Goal: Navigation & Orientation: Find specific page/section

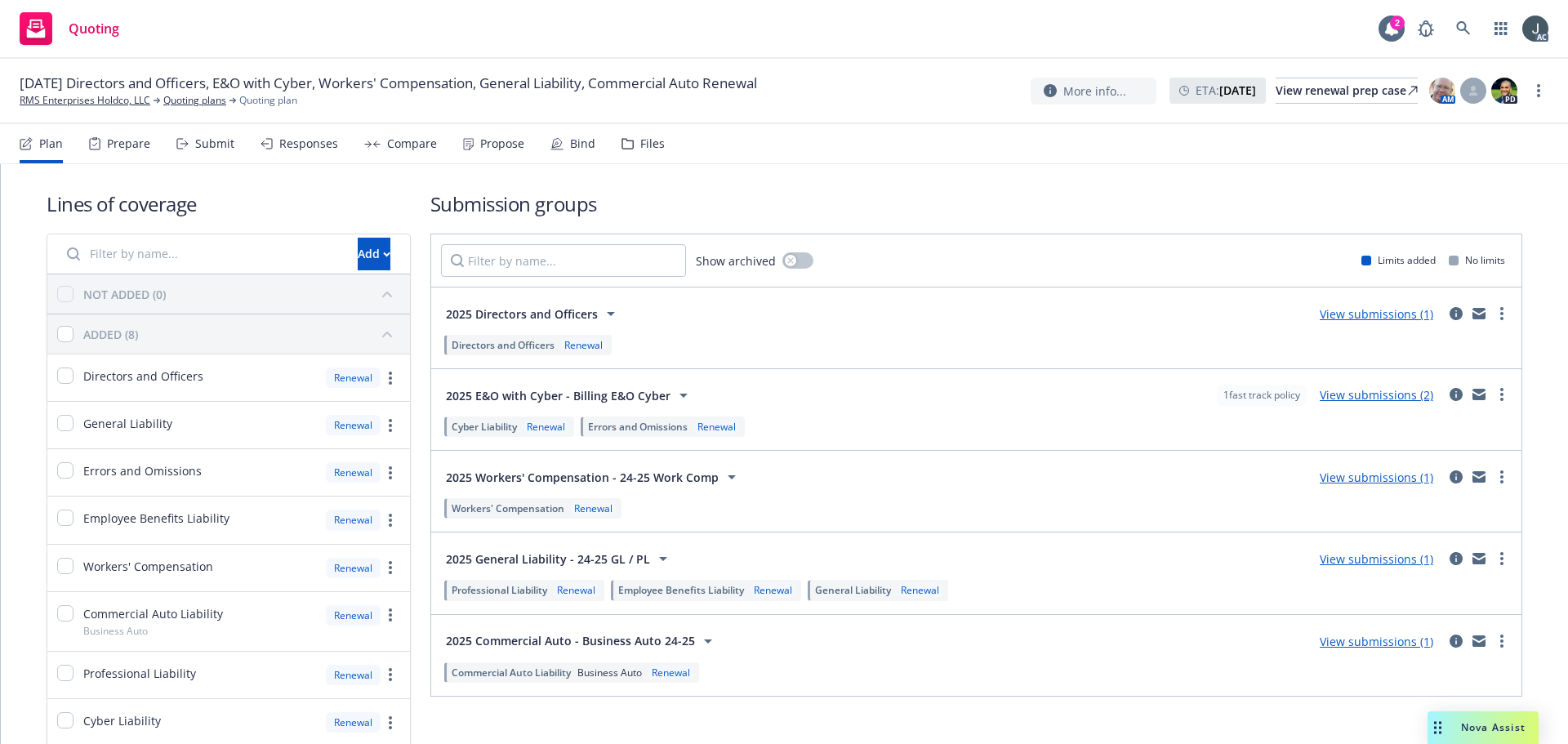
click at [122, 139] on div "Prepare" at bounding box center [128, 144] width 43 height 13
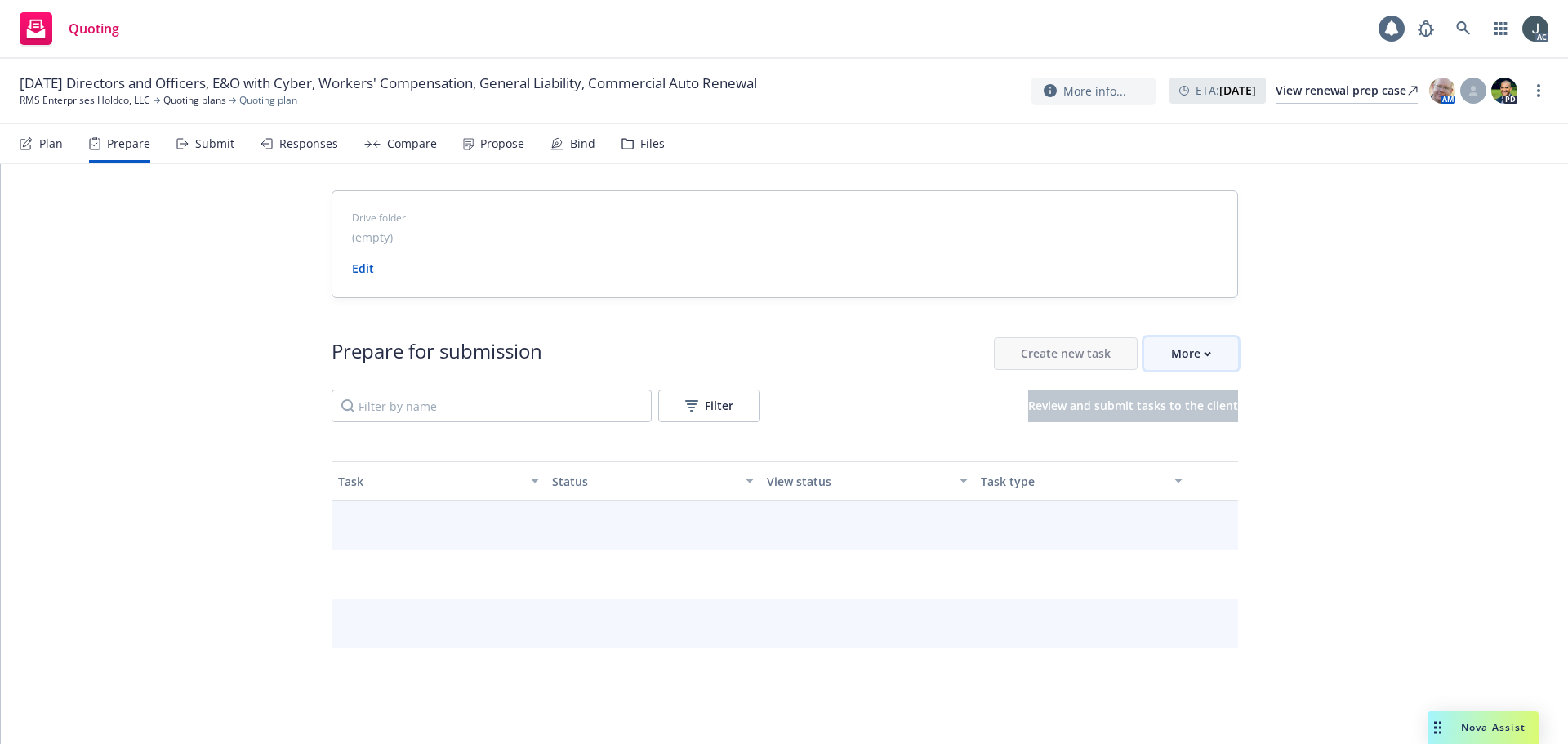
click at [1200, 346] on div "More" at bounding box center [1192, 353] width 40 height 31
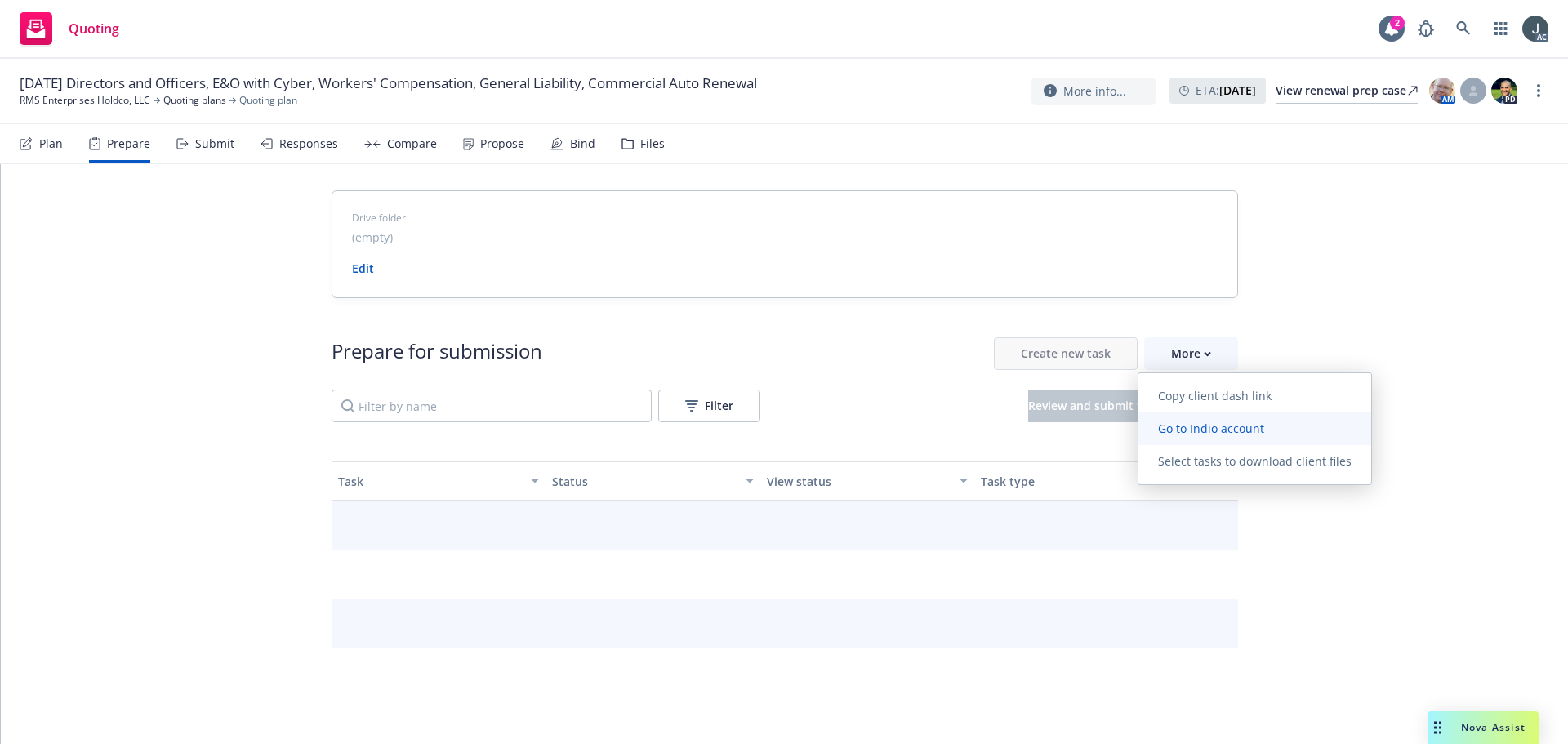
click at [1200, 426] on span "Go to Indio account" at bounding box center [1212, 429] width 145 height 16
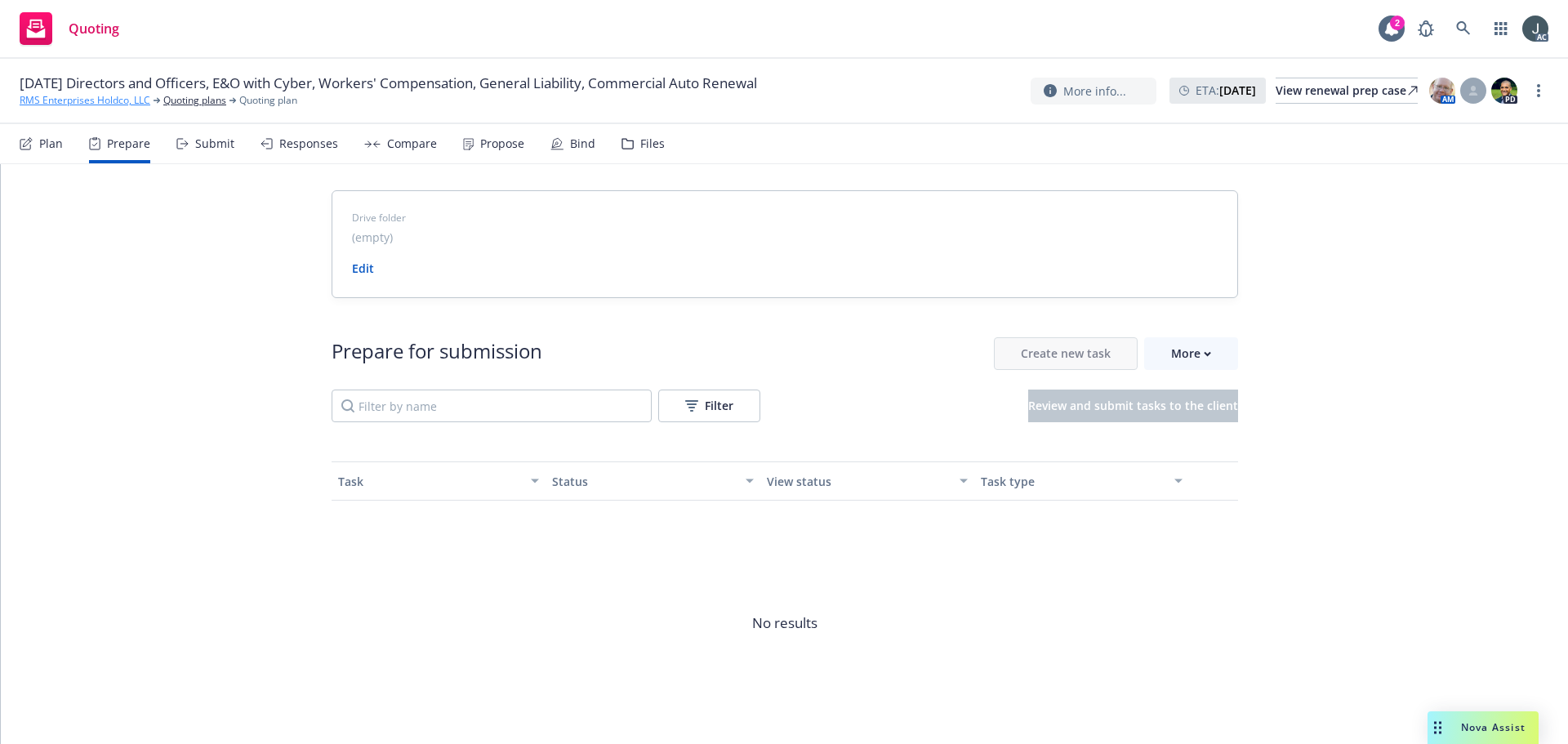
click at [98, 102] on link "RMS Enterprises Holdco, LLC" at bounding box center [84, 100] width 130 height 15
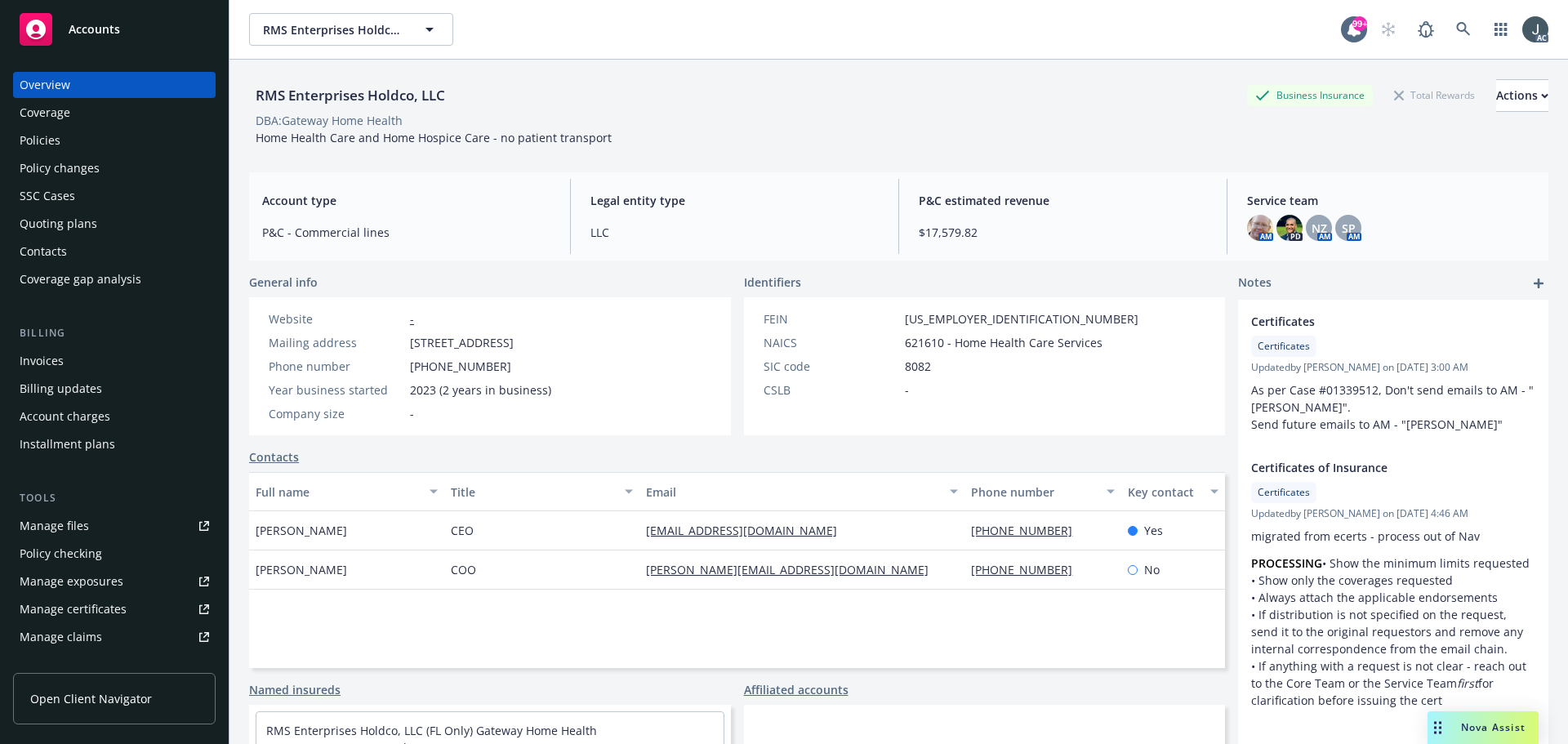
scroll to position [320, 0]
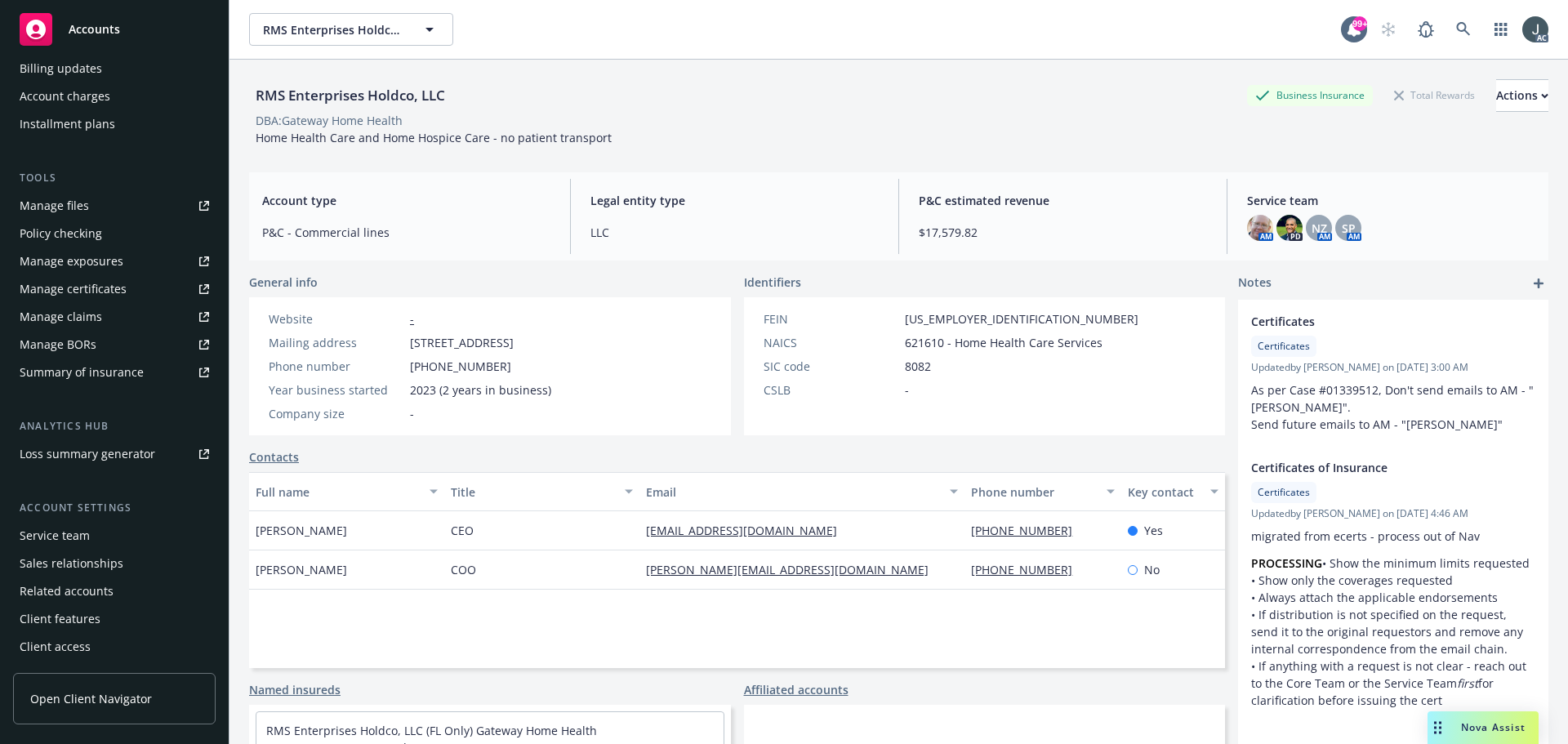
click at [67, 535] on div "Service team" at bounding box center [54, 536] width 70 height 26
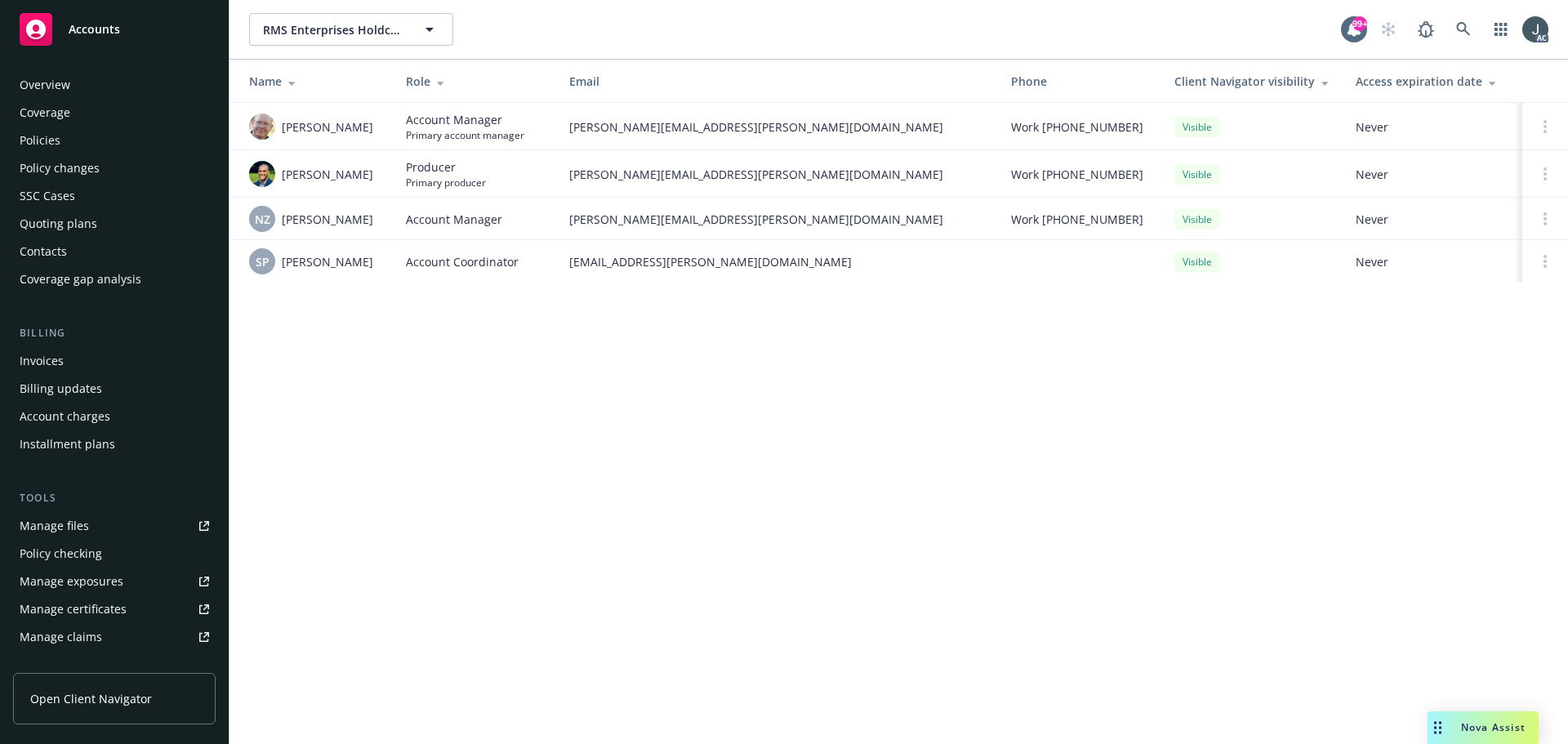
click at [46, 88] on div "Overview" at bounding box center [45, 85] width 51 height 26
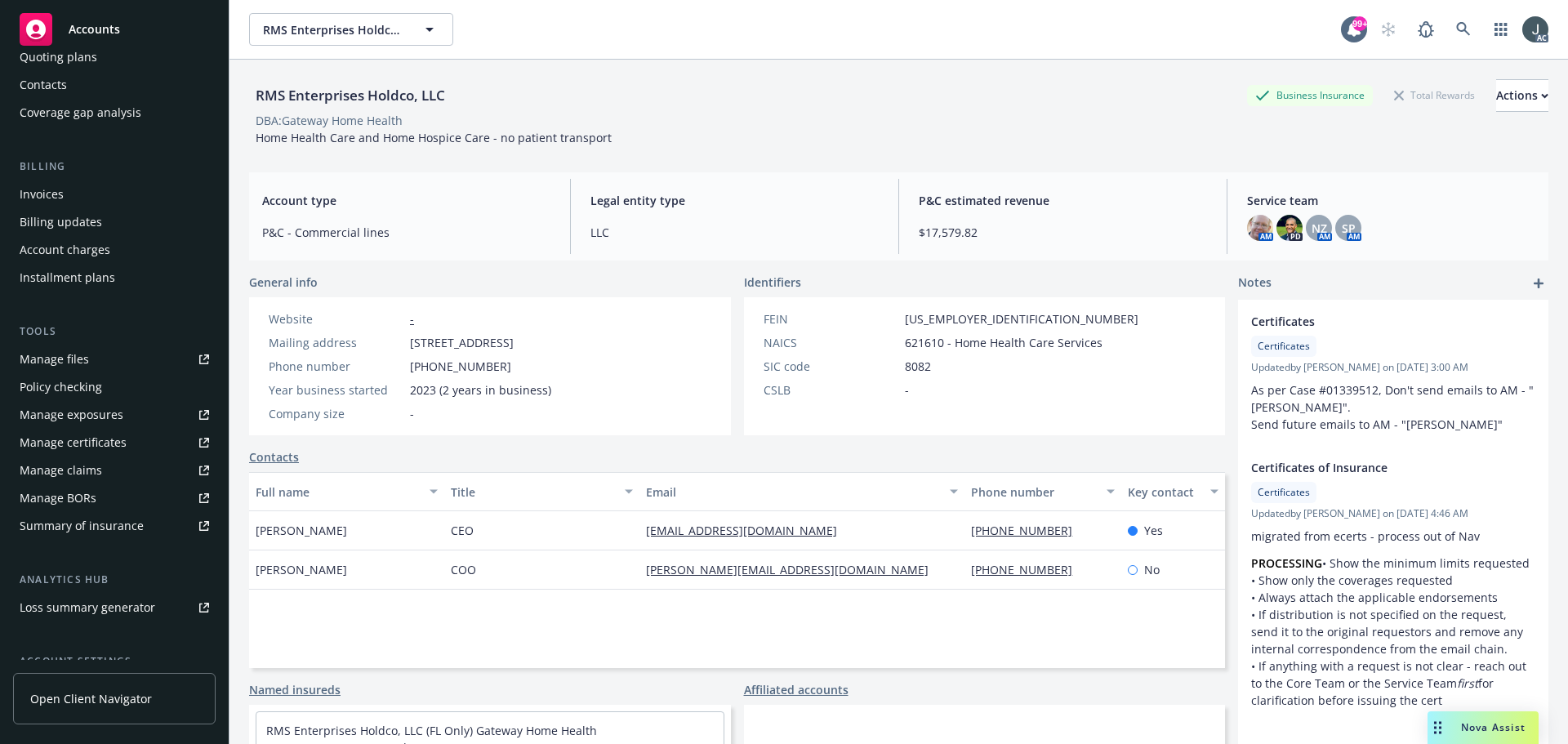
scroll to position [320, 0]
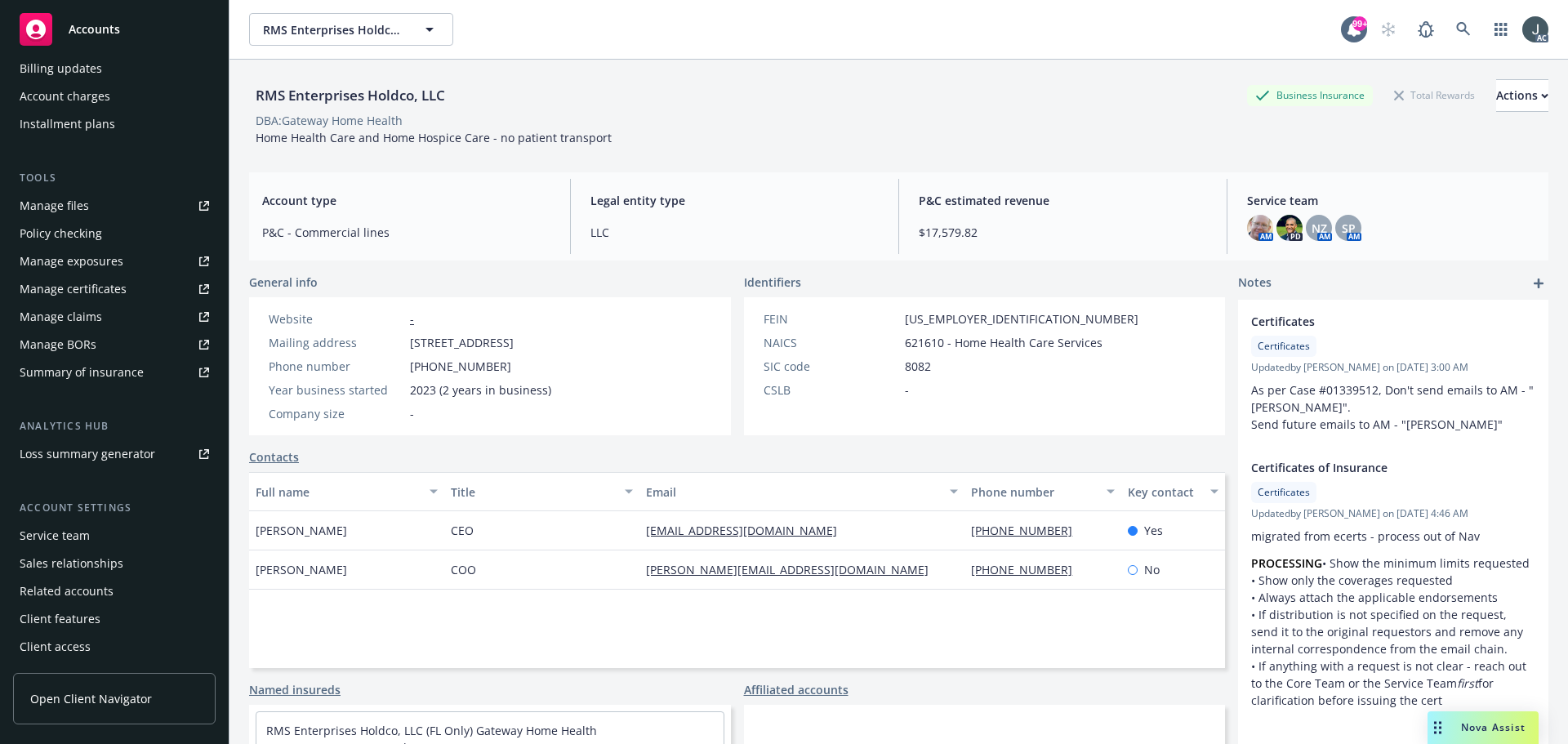
click at [51, 539] on div "Service team" at bounding box center [54, 536] width 70 height 26
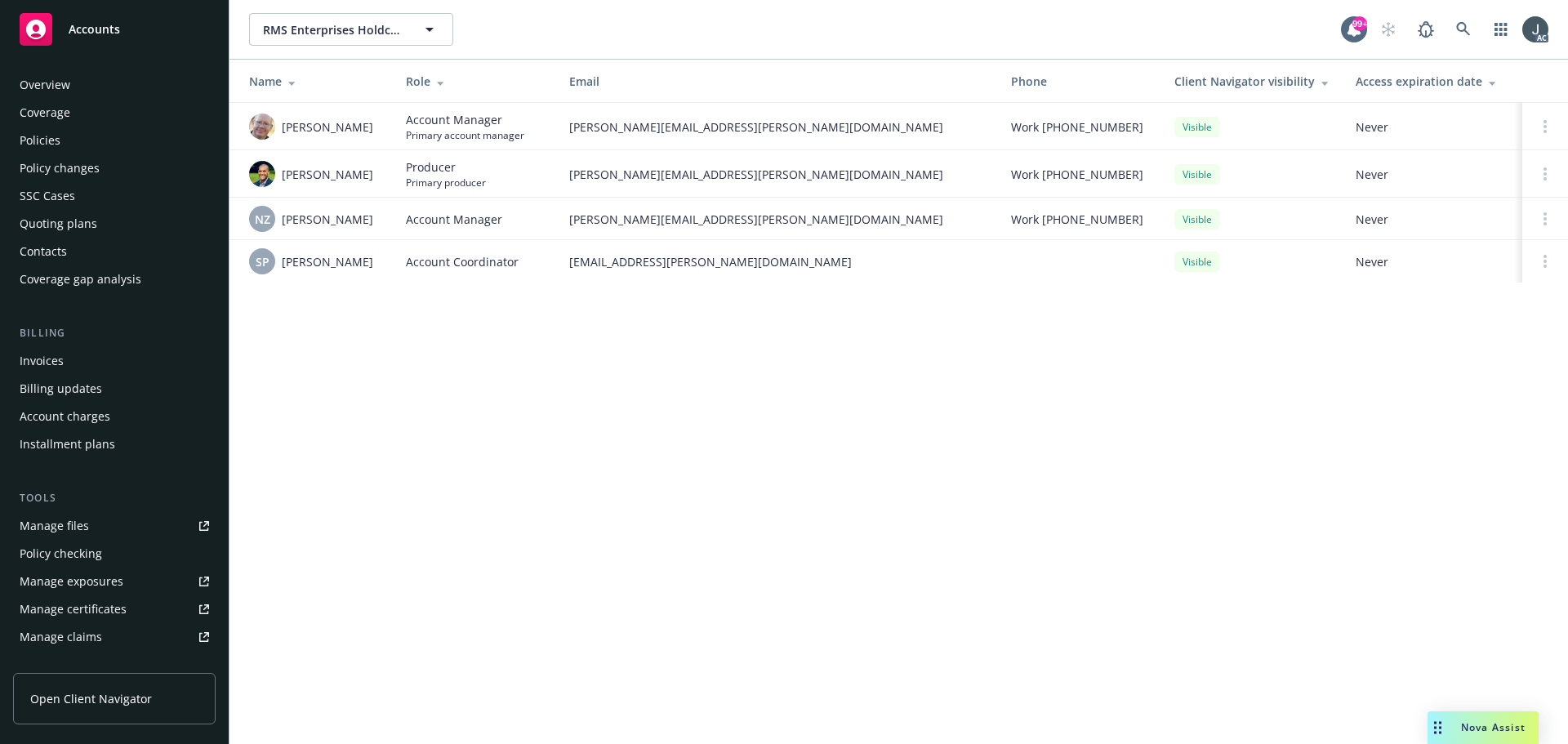
click at [67, 128] on div "Policies" at bounding box center [114, 141] width 189 height 26
